Goal: Task Accomplishment & Management: Complete application form

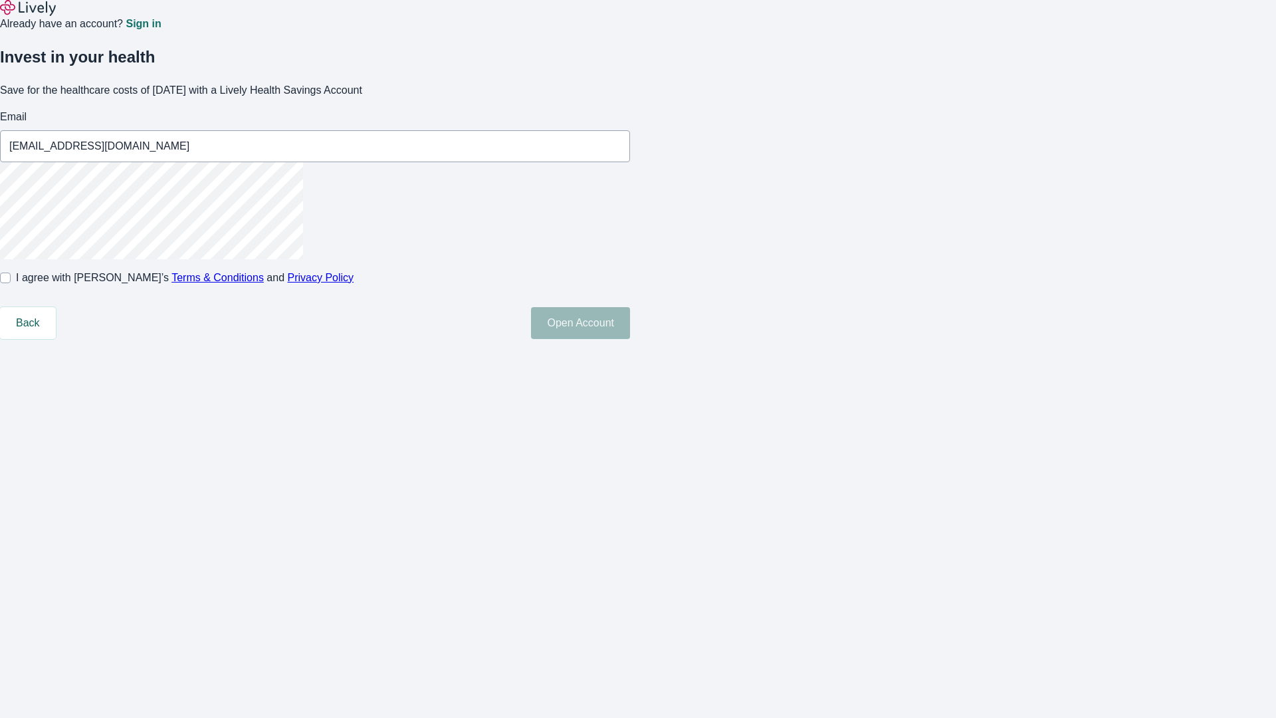
click at [11, 283] on input "I agree with Lively’s Terms & Conditions and Privacy Policy" at bounding box center [5, 277] width 11 height 11
checkbox input "true"
click at [630, 339] on button "Open Account" at bounding box center [580, 323] width 99 height 32
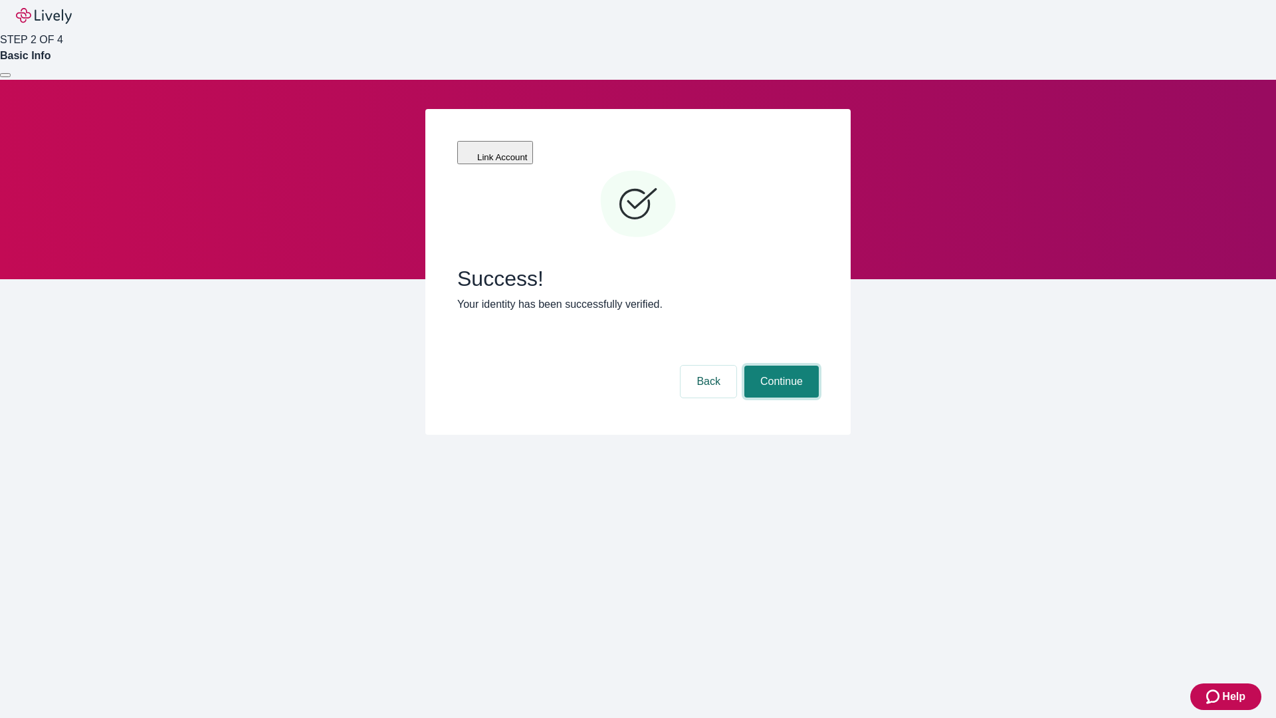
click at [779, 365] on button "Continue" at bounding box center [781, 381] width 74 height 32
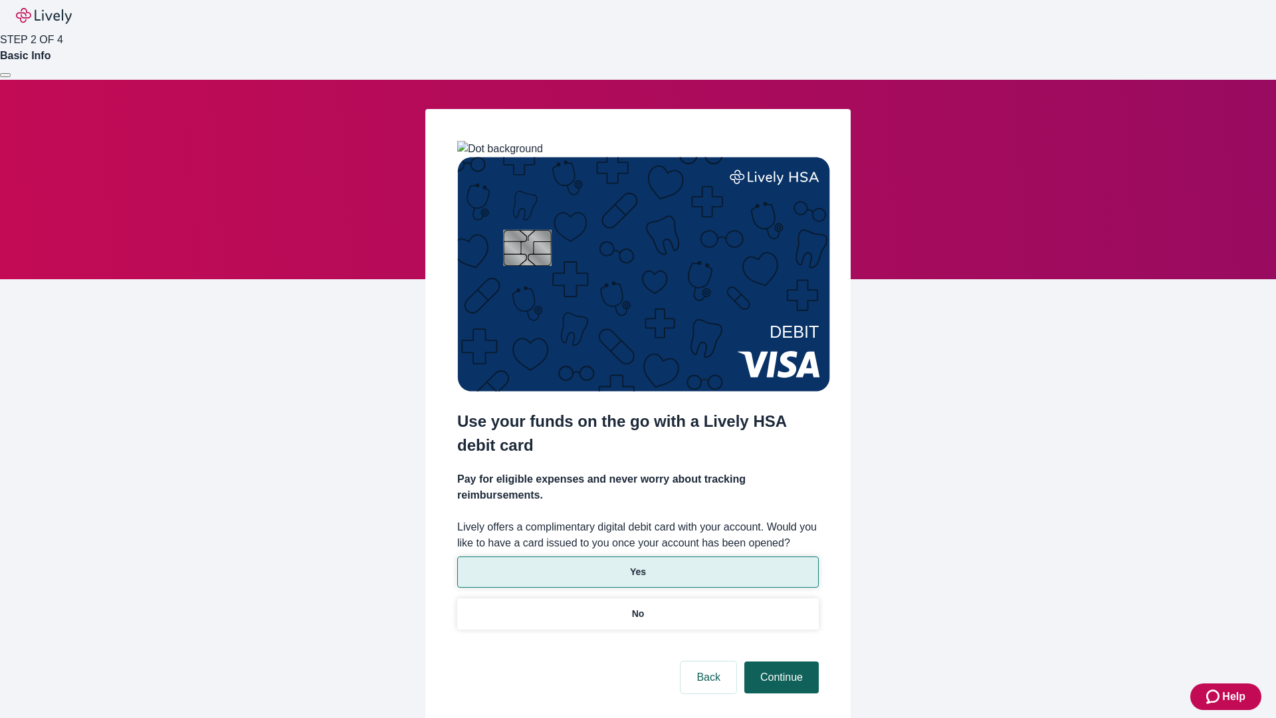
click at [637, 607] on p "No" at bounding box center [638, 614] width 13 height 14
click at [779, 661] on button "Continue" at bounding box center [781, 677] width 74 height 32
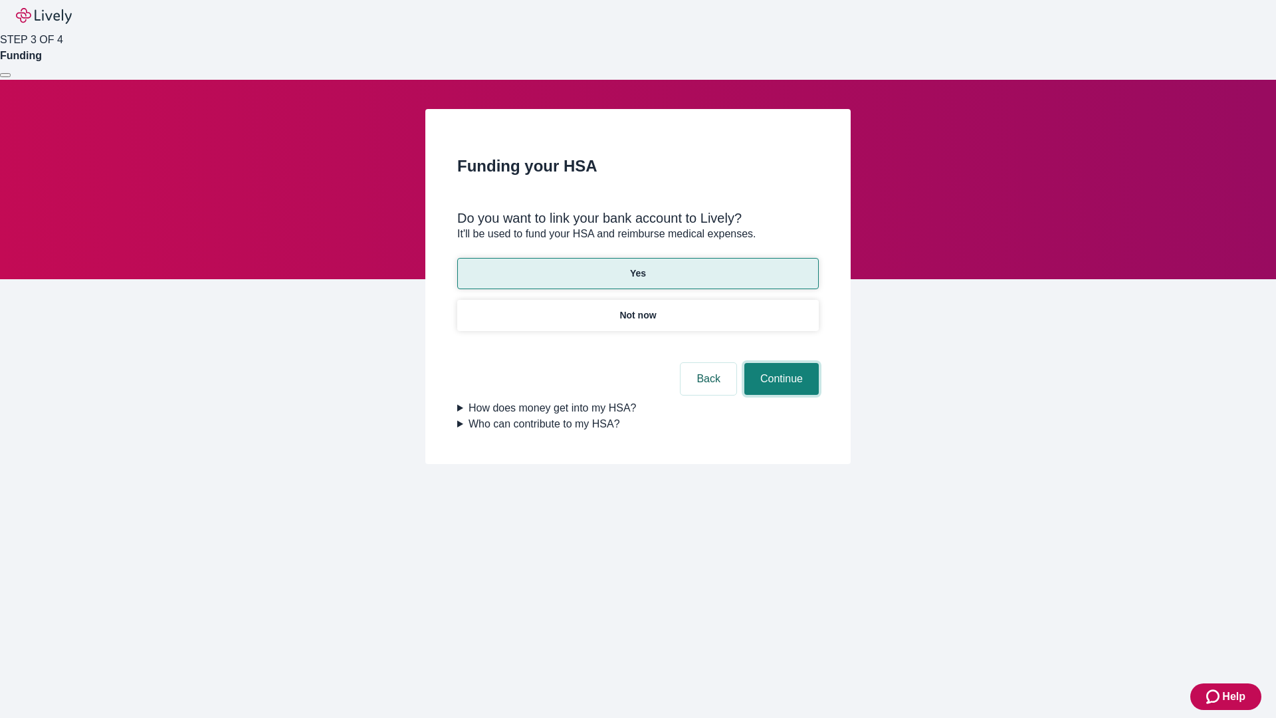
click at [779, 363] on button "Continue" at bounding box center [781, 379] width 74 height 32
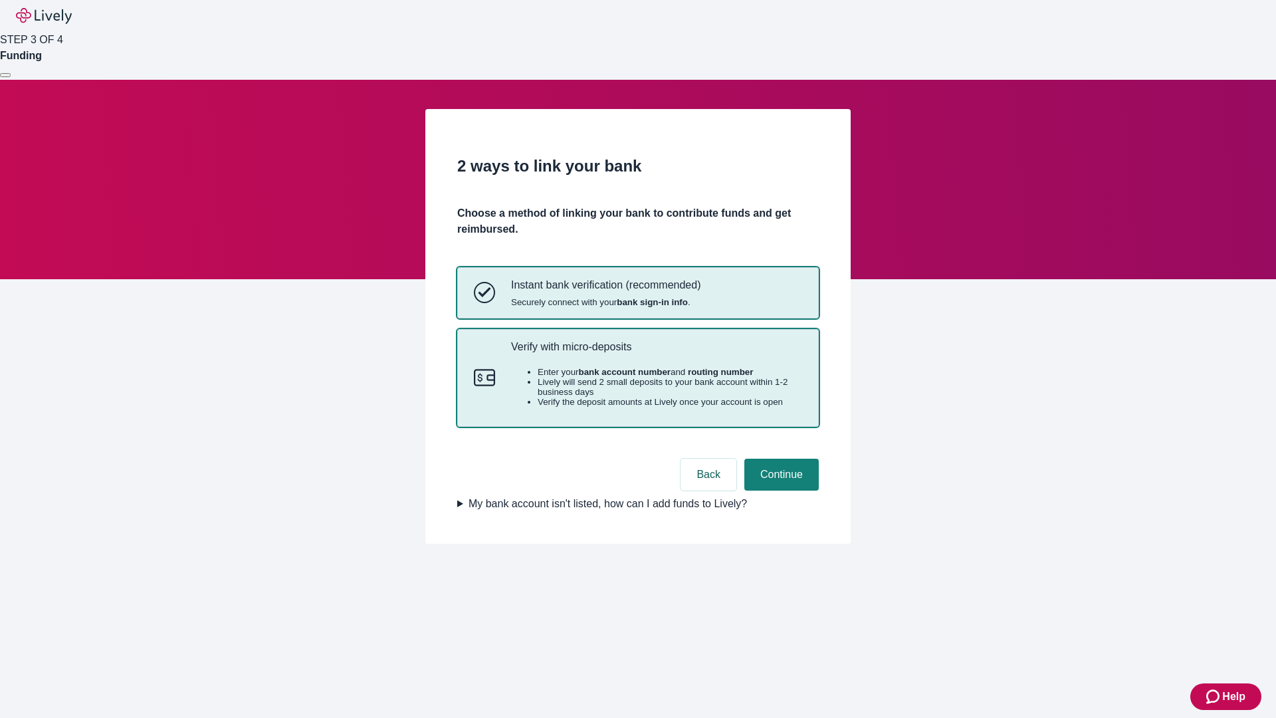
click at [656, 353] on p "Verify with micro-deposits" at bounding box center [656, 346] width 291 height 13
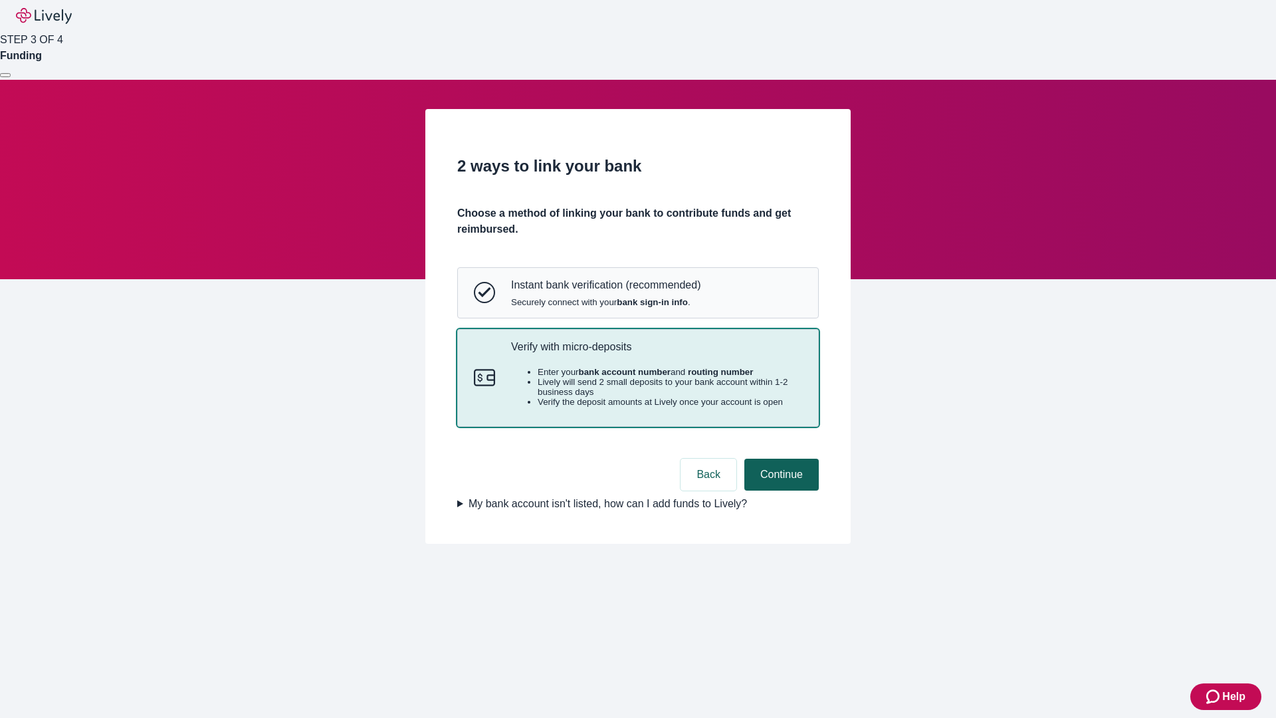
click at [779, 490] on button "Continue" at bounding box center [781, 474] width 74 height 32
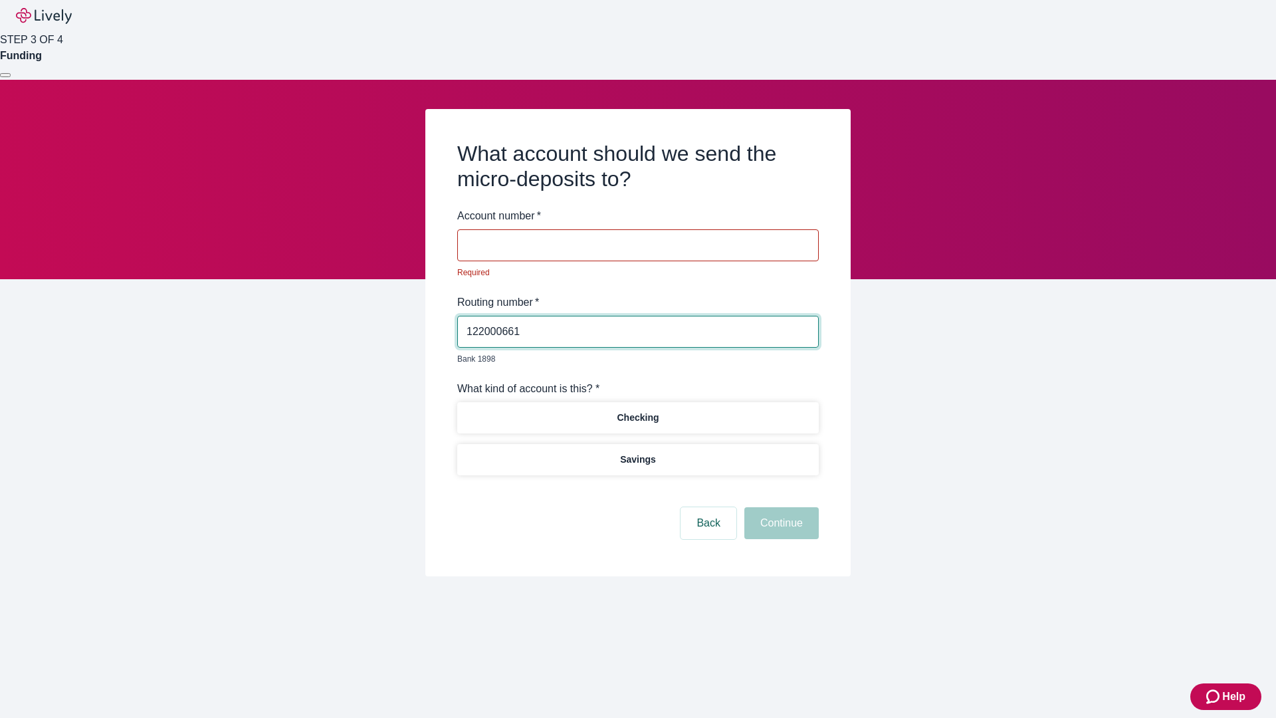
type input "122000661"
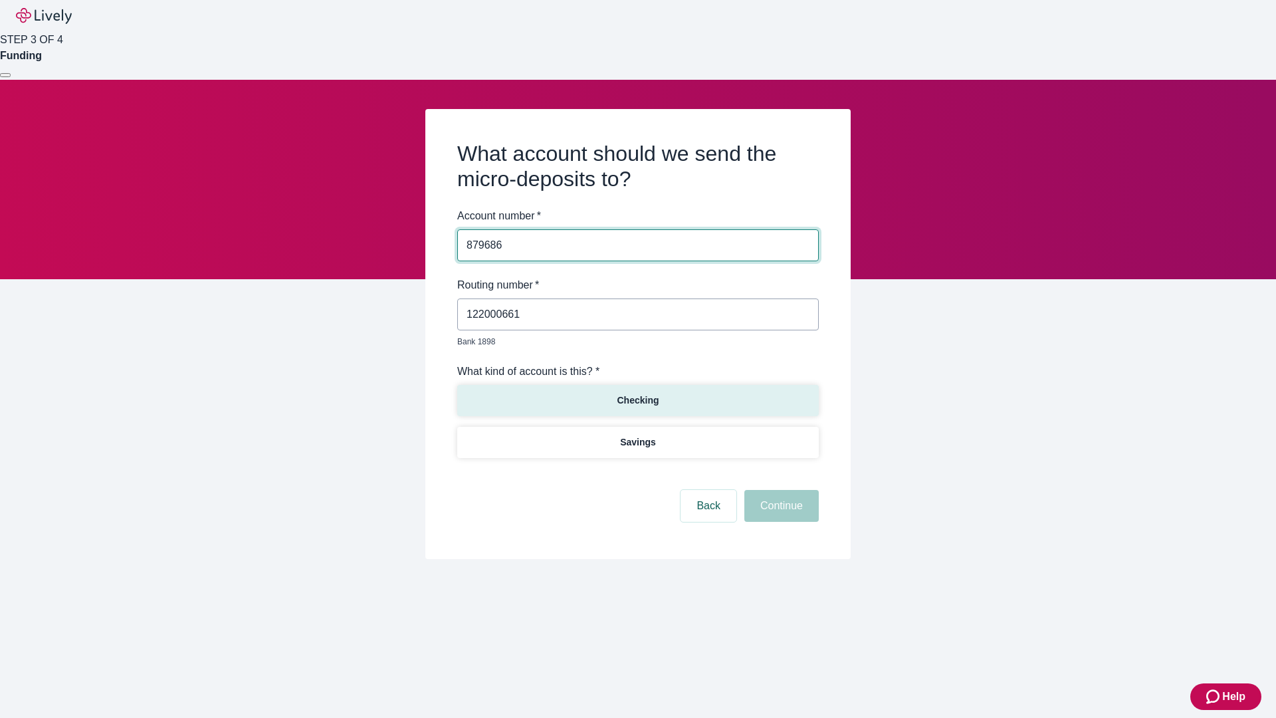
type input "879686"
click at [637, 393] on p "Checking" at bounding box center [638, 400] width 42 height 14
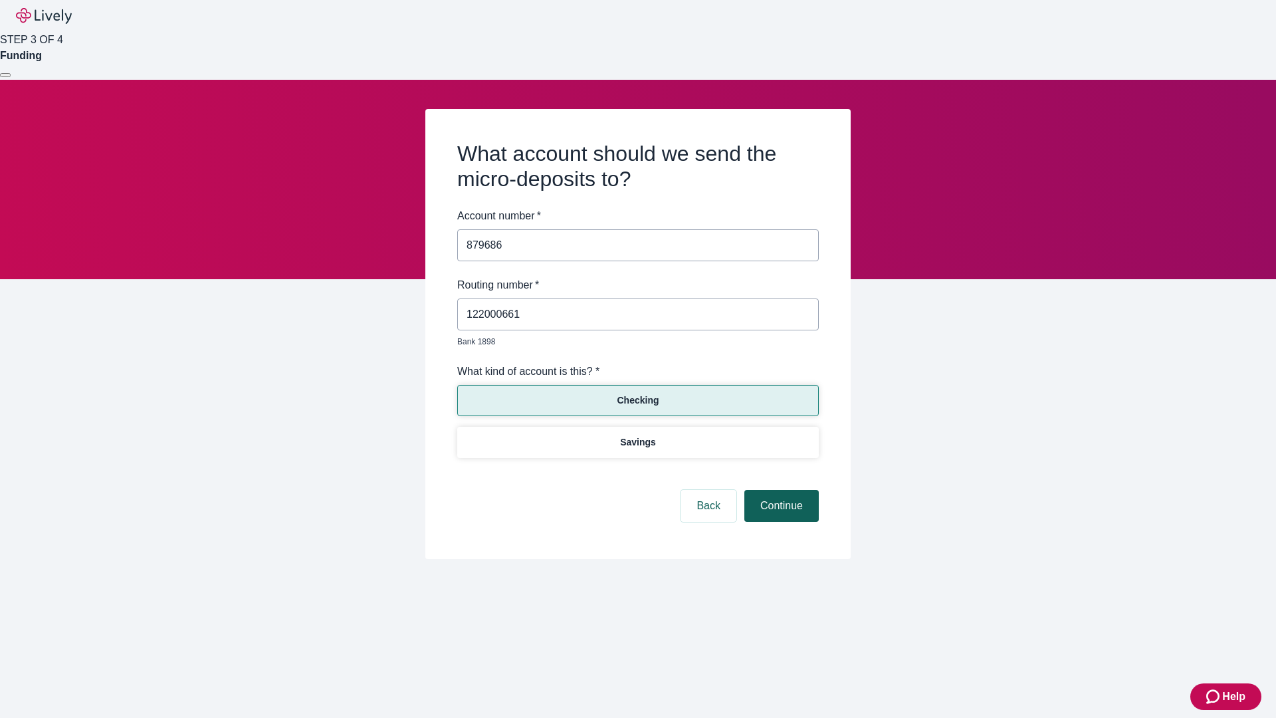
click at [779, 490] on button "Continue" at bounding box center [781, 506] width 74 height 32
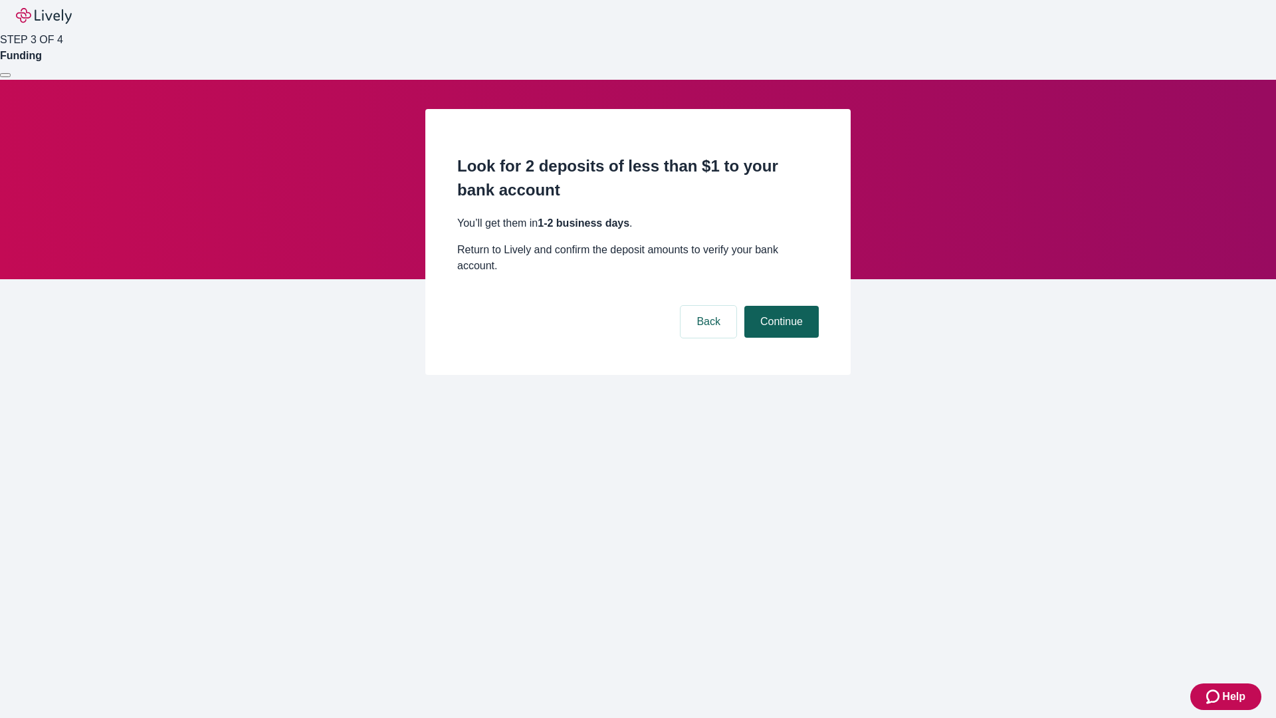
click at [779, 306] on button "Continue" at bounding box center [781, 322] width 74 height 32
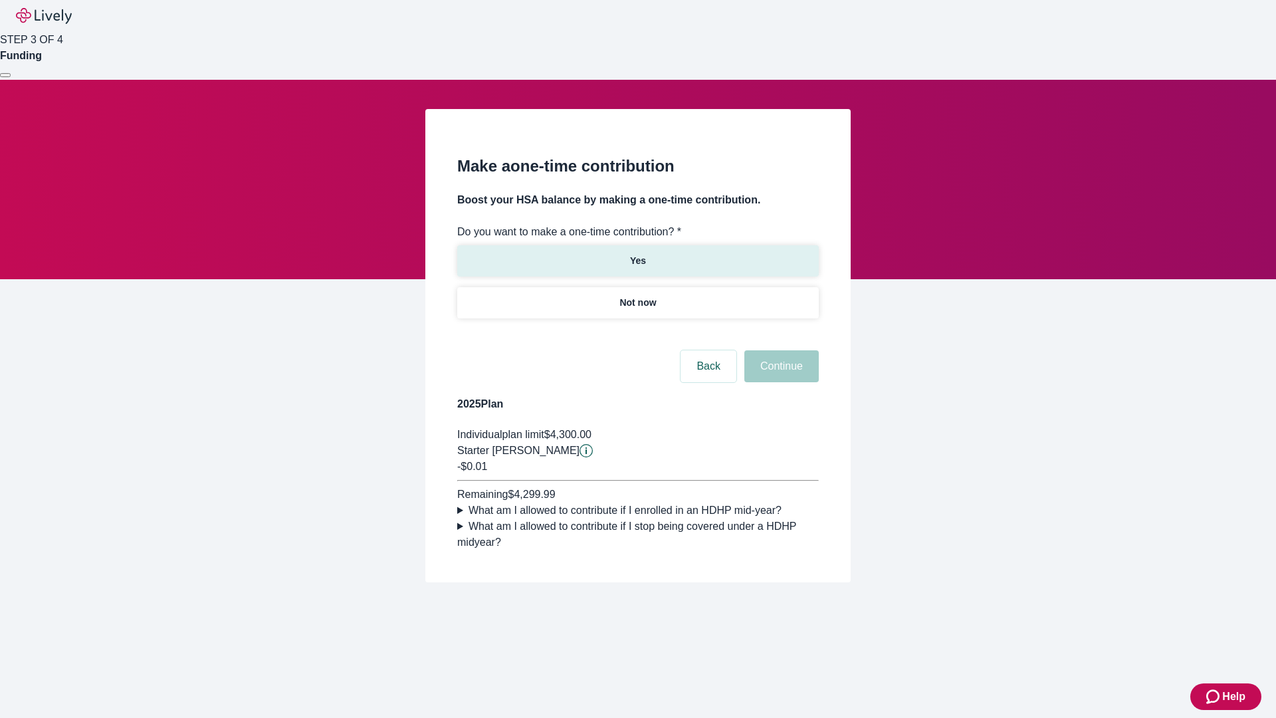
click at [637, 254] on p "Yes" at bounding box center [638, 261] width 16 height 14
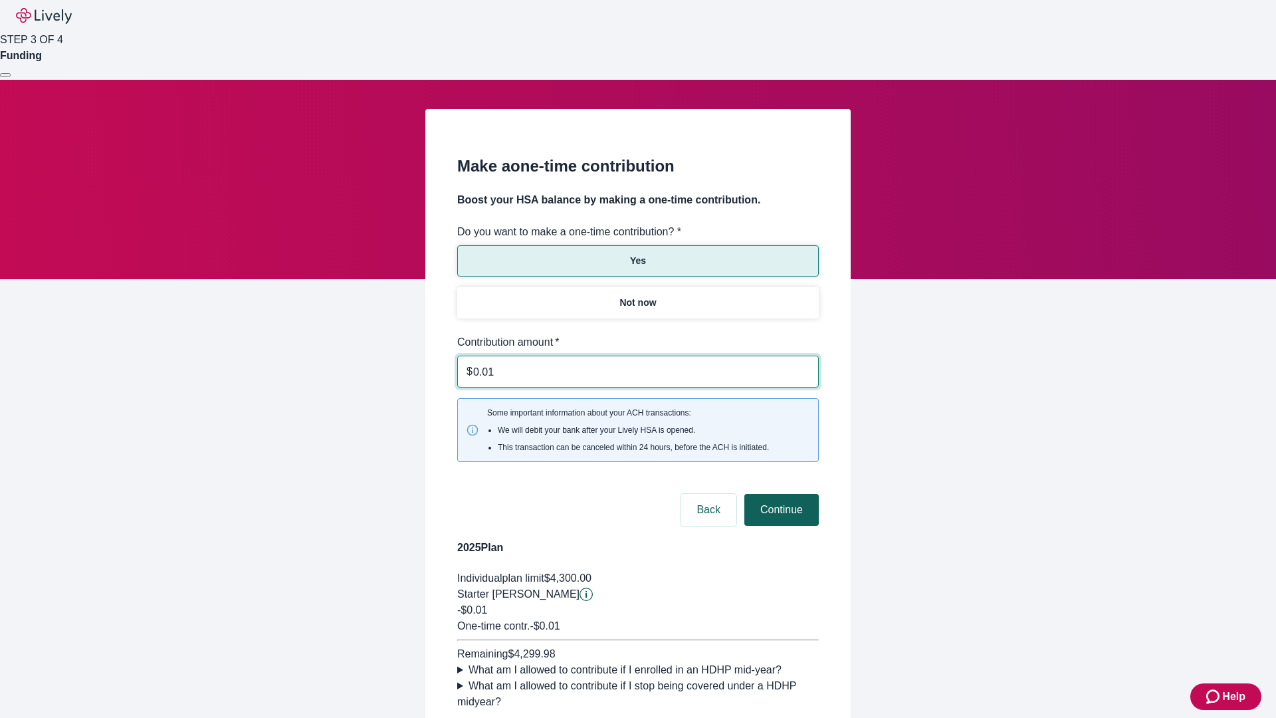
type input "0.01"
click at [779, 494] on button "Continue" at bounding box center [781, 510] width 74 height 32
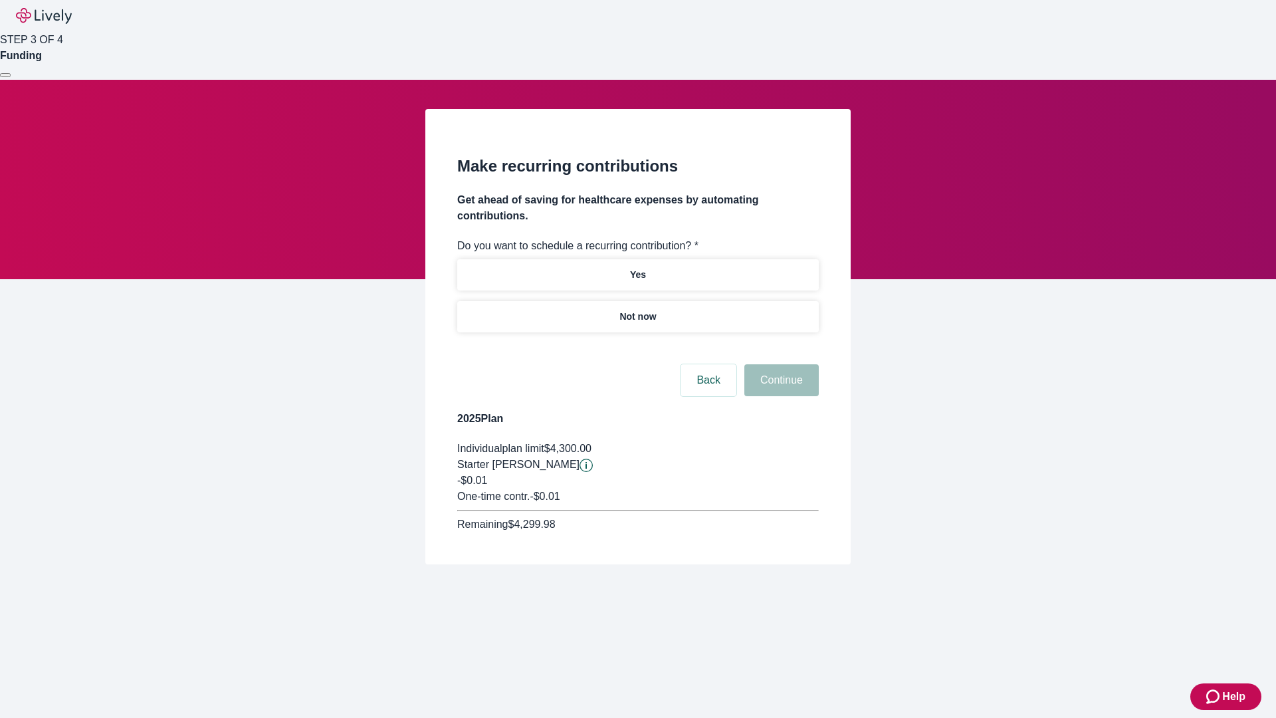
click at [637, 310] on p "Not now" at bounding box center [637, 317] width 37 height 14
click at [779, 364] on button "Continue" at bounding box center [781, 380] width 74 height 32
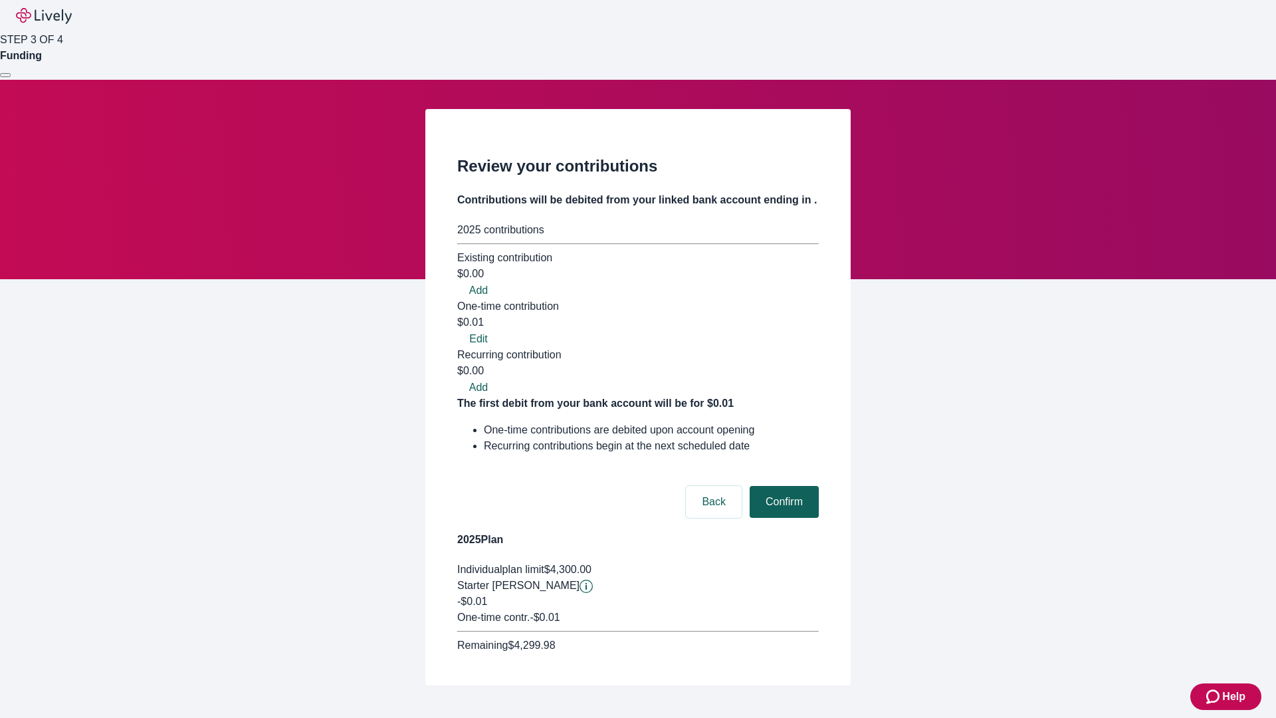
click at [782, 486] on button "Confirm" at bounding box center [784, 502] width 69 height 32
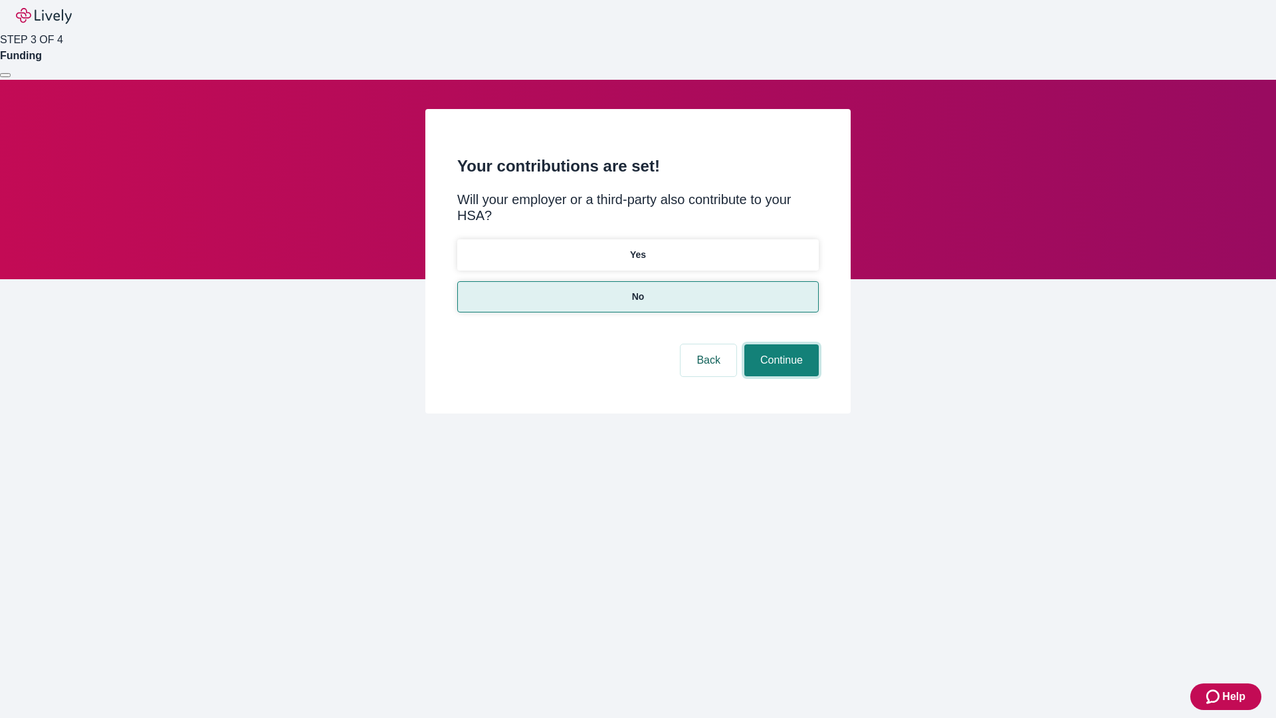
click at [779, 344] on button "Continue" at bounding box center [781, 360] width 74 height 32
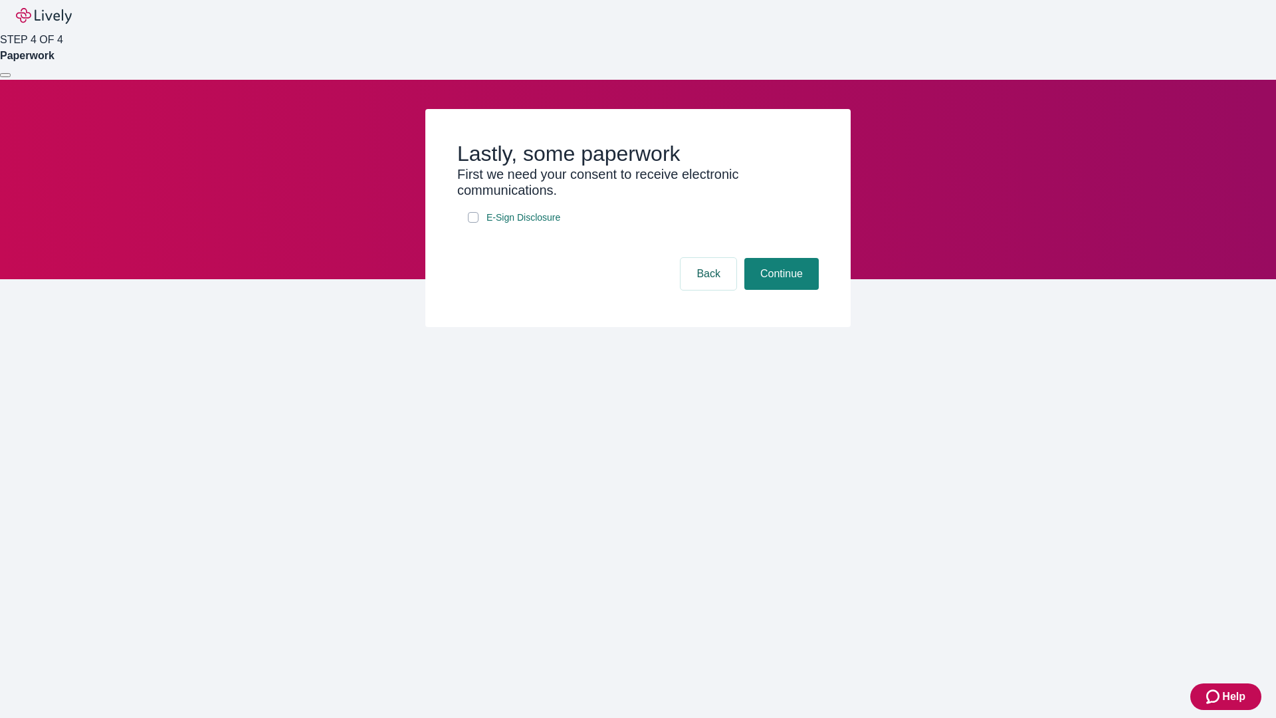
click at [473, 223] on input "E-Sign Disclosure" at bounding box center [473, 217] width 11 height 11
checkbox input "true"
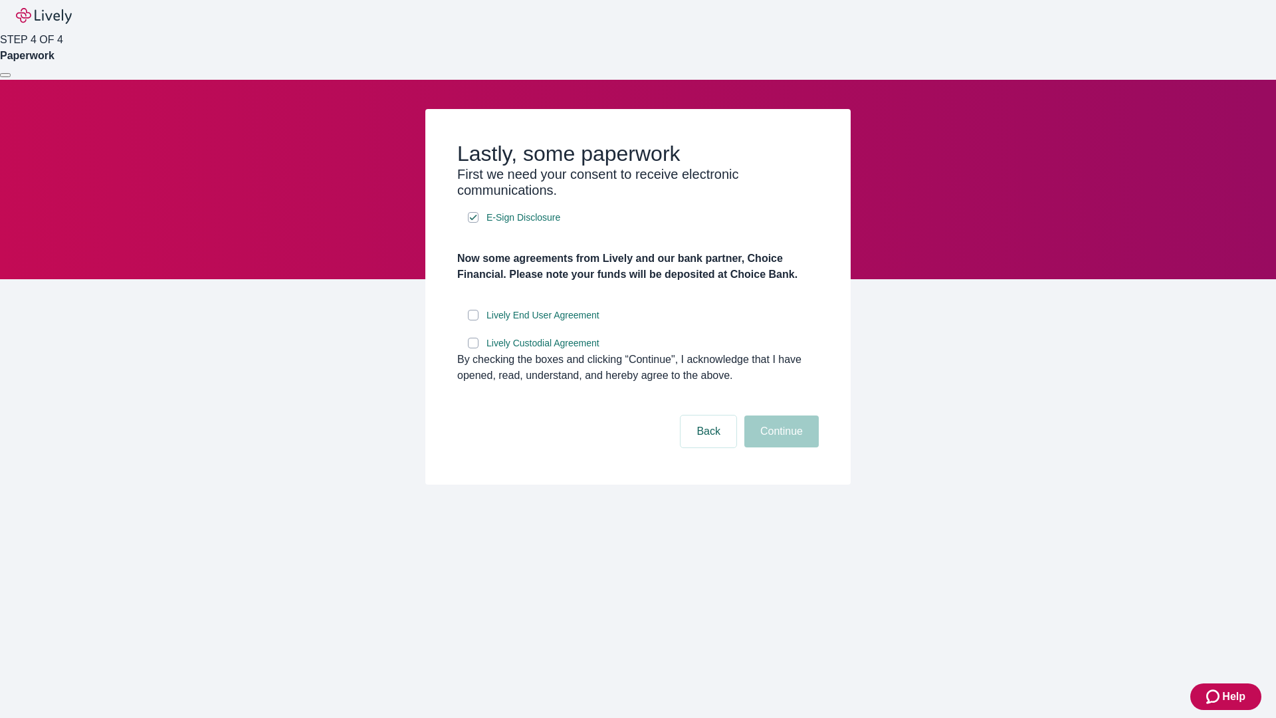
click at [473, 320] on input "Lively End User Agreement" at bounding box center [473, 315] width 11 height 11
checkbox input "true"
click at [473, 348] on input "Lively Custodial Agreement" at bounding box center [473, 343] width 11 height 11
checkbox input "true"
click at [779, 447] on button "Continue" at bounding box center [781, 431] width 74 height 32
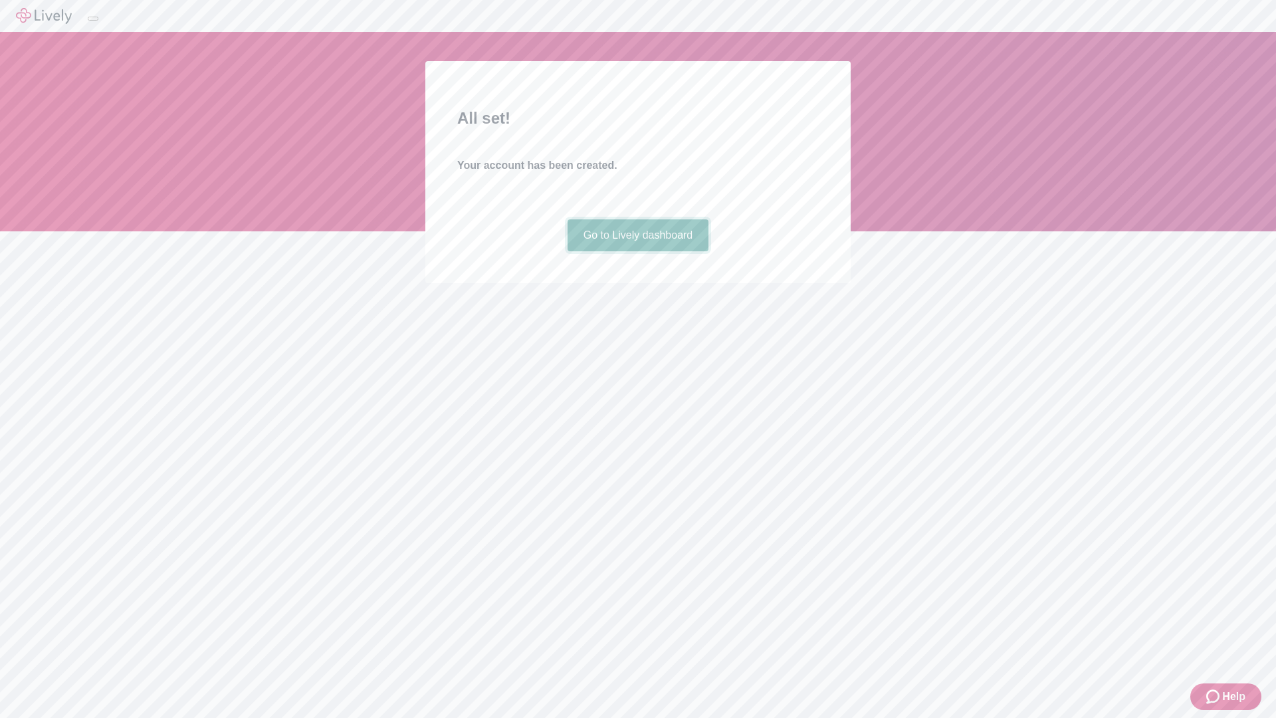
click at [637, 251] on link "Go to Lively dashboard" at bounding box center [638, 235] width 142 height 32
